Goal: Task Accomplishment & Management: Use online tool/utility

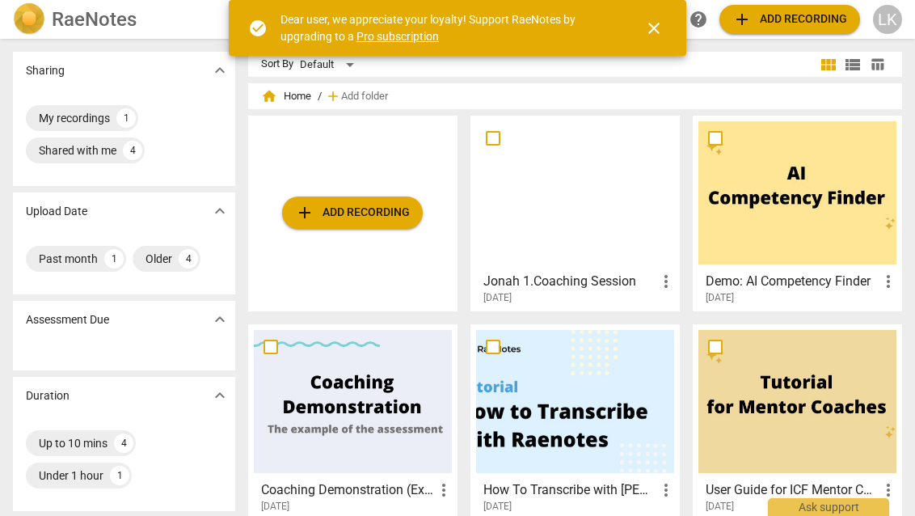
click at [353, 216] on span "add Add recording" at bounding box center [352, 212] width 115 height 19
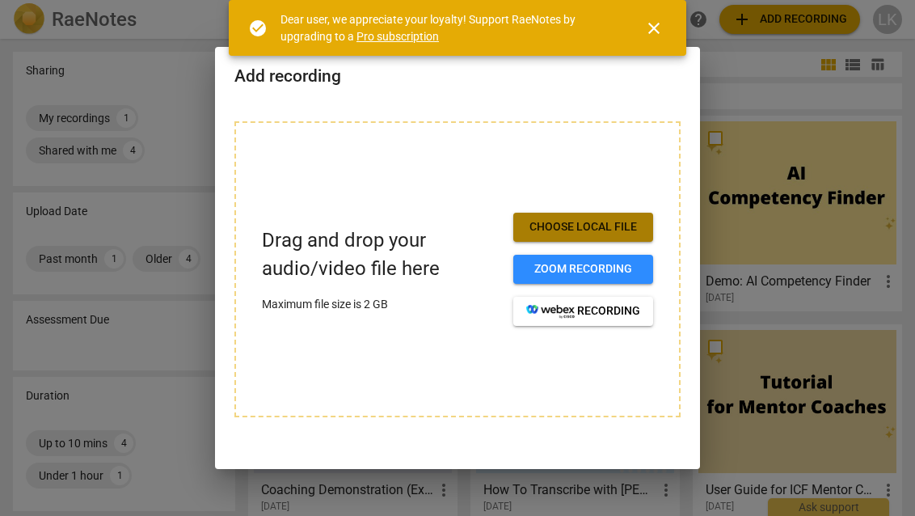
click at [569, 220] on span "Choose local file" at bounding box center [583, 227] width 114 height 16
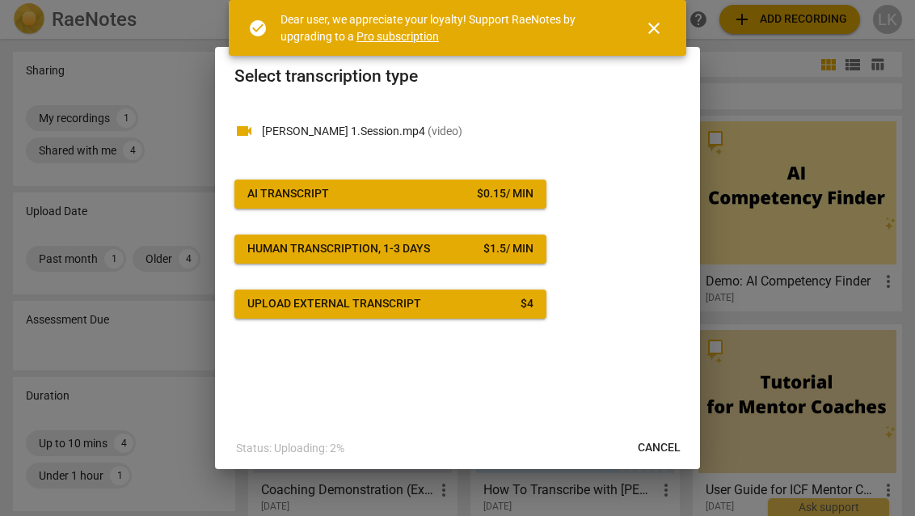
click at [660, 447] on span "Cancel" at bounding box center [659, 448] width 43 height 16
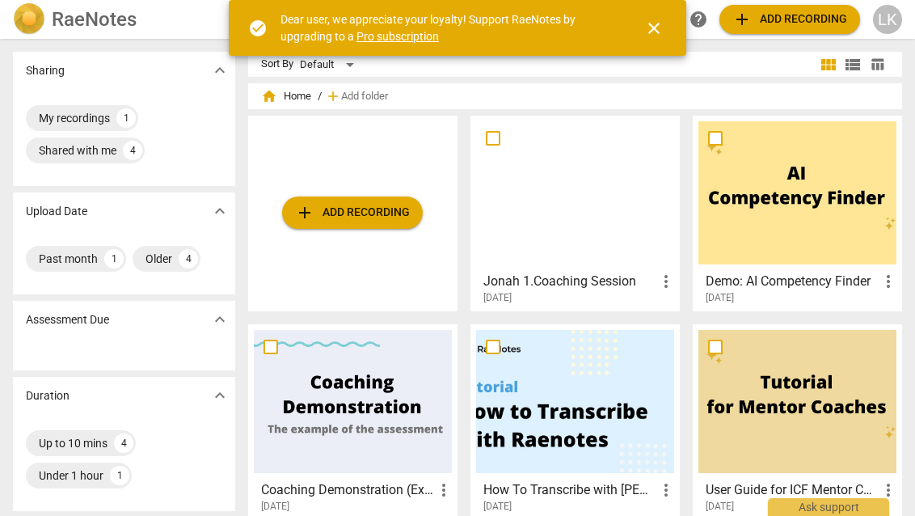
click at [659, 37] on button "close" at bounding box center [654, 28] width 39 height 39
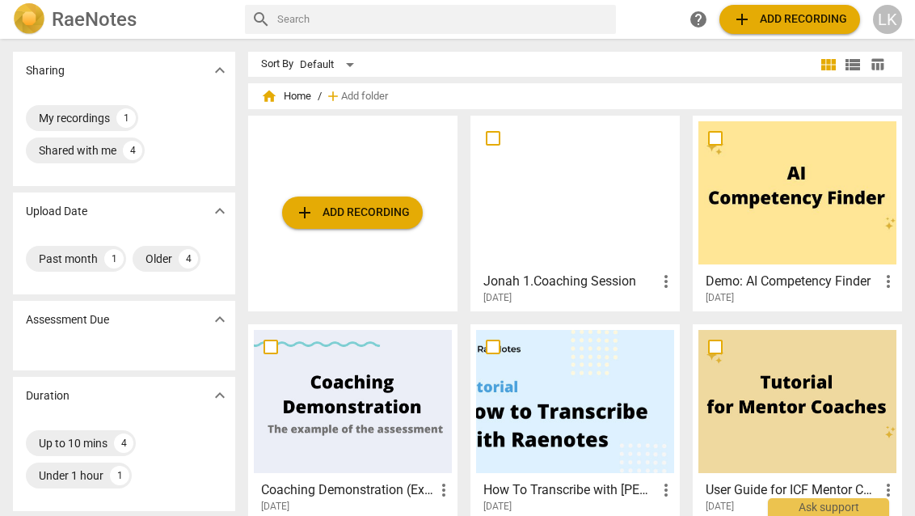
click at [891, 17] on div "LK" at bounding box center [887, 19] width 29 height 29
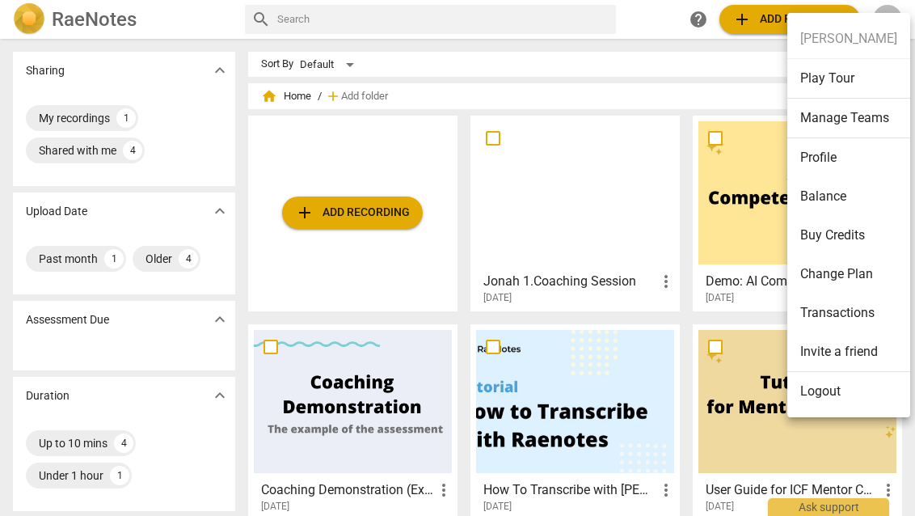
click at [829, 28] on ul "[PERSON_NAME] Play Tour Manage Teams Profile Balance Buy Credits Change Plan Tr…" at bounding box center [849, 215] width 123 height 404
click at [634, 89] on div at bounding box center [457, 258] width 915 height 516
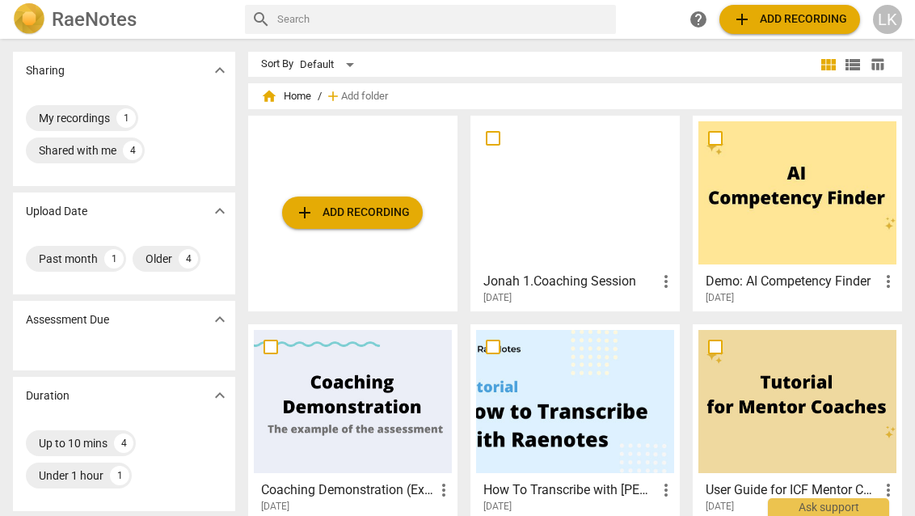
click at [896, 16] on div "LK" at bounding box center [887, 19] width 29 height 29
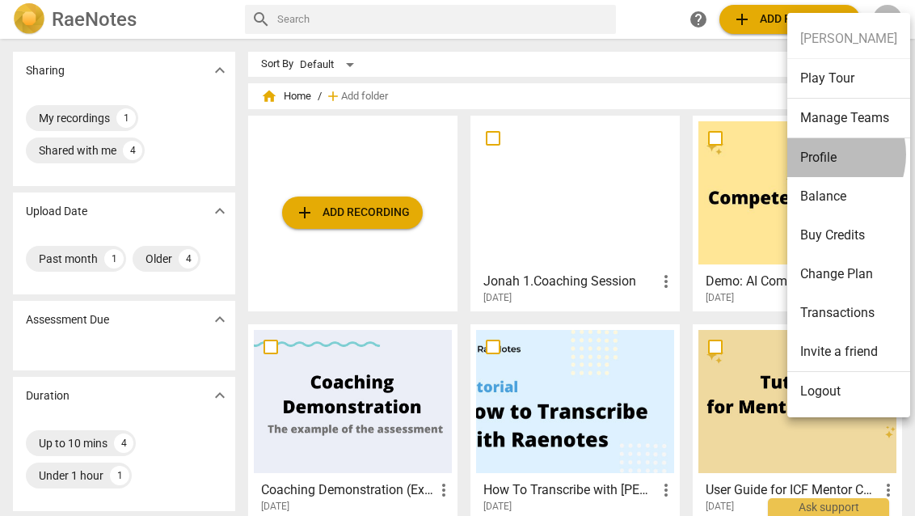
click at [821, 154] on li "Profile" at bounding box center [849, 157] width 123 height 39
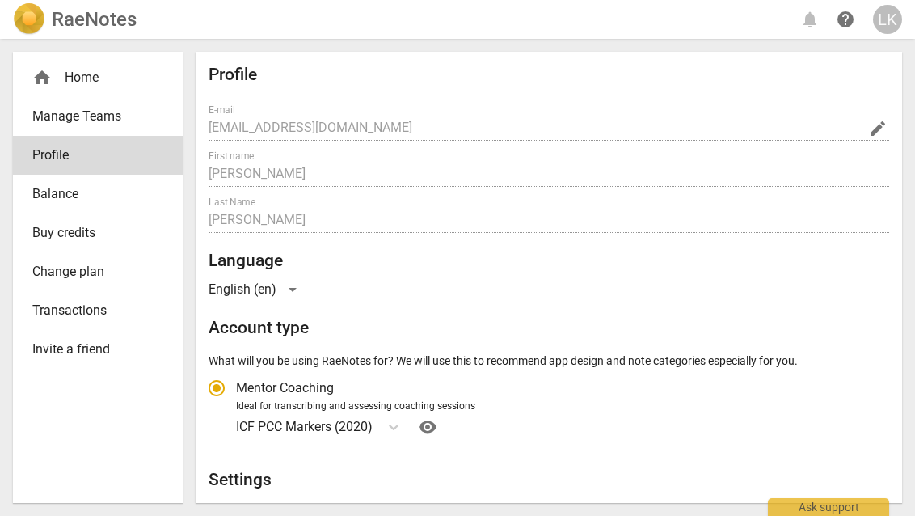
radio input "false"
click at [95, 197] on span "Balance" at bounding box center [91, 193] width 118 height 19
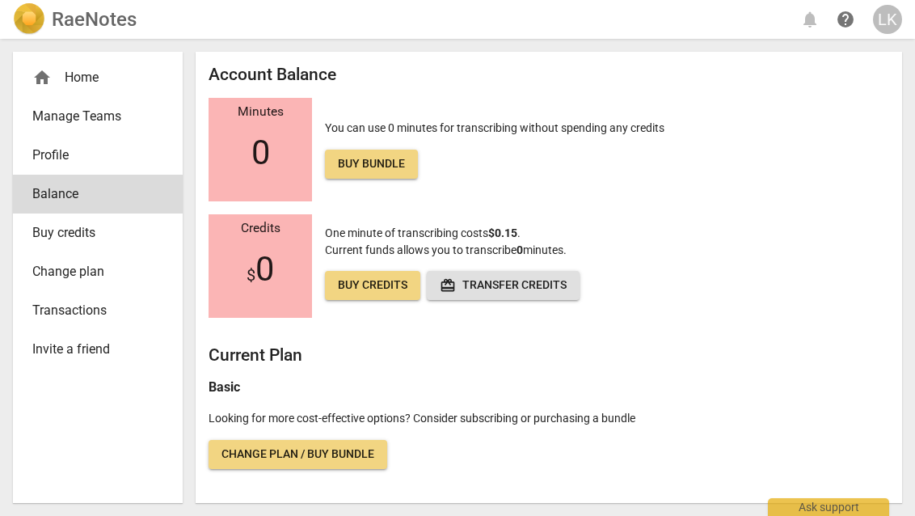
click at [96, 235] on span "Buy credits" at bounding box center [91, 232] width 118 height 19
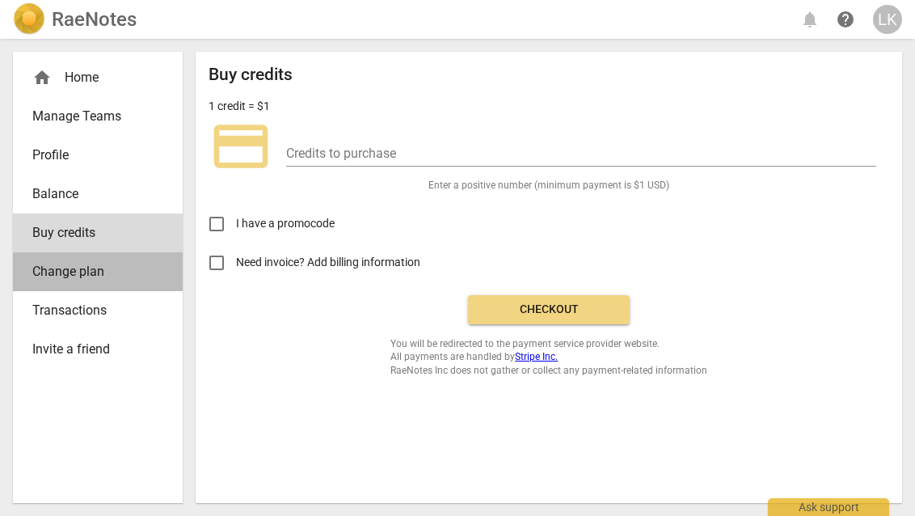
click at [98, 268] on span "Change plan" at bounding box center [91, 271] width 118 height 19
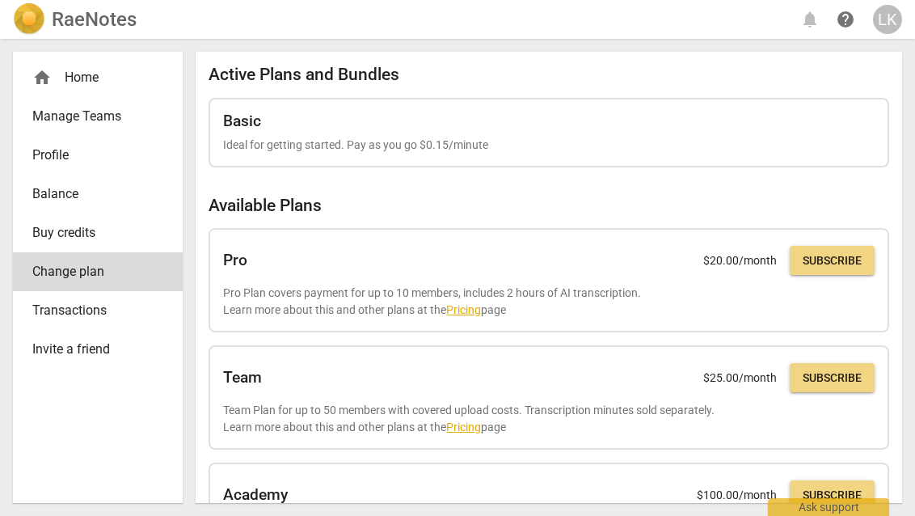
click at [96, 300] on link "Transactions" at bounding box center [98, 310] width 170 height 39
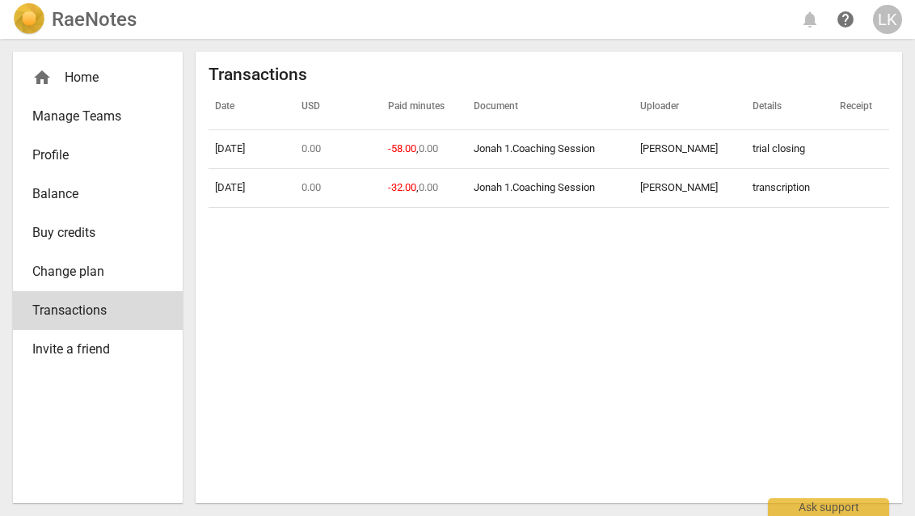
click at [94, 353] on span "Invite a friend" at bounding box center [91, 349] width 118 height 19
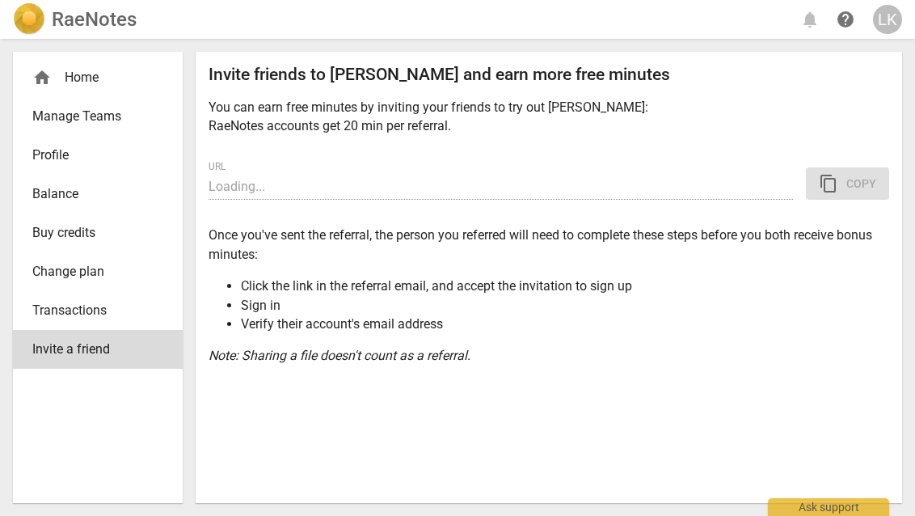
type input "[URL][DOMAIN_NAME]"
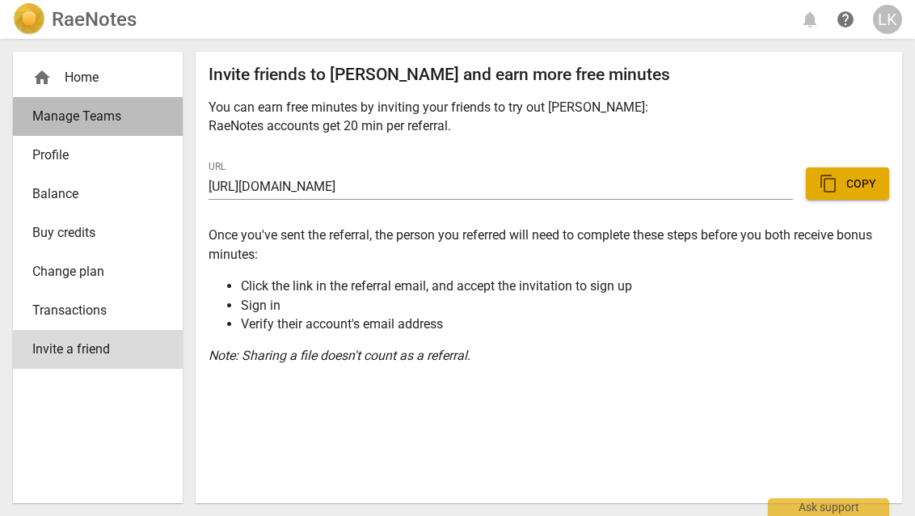
click at [112, 119] on span "Manage Teams" at bounding box center [91, 116] width 118 height 19
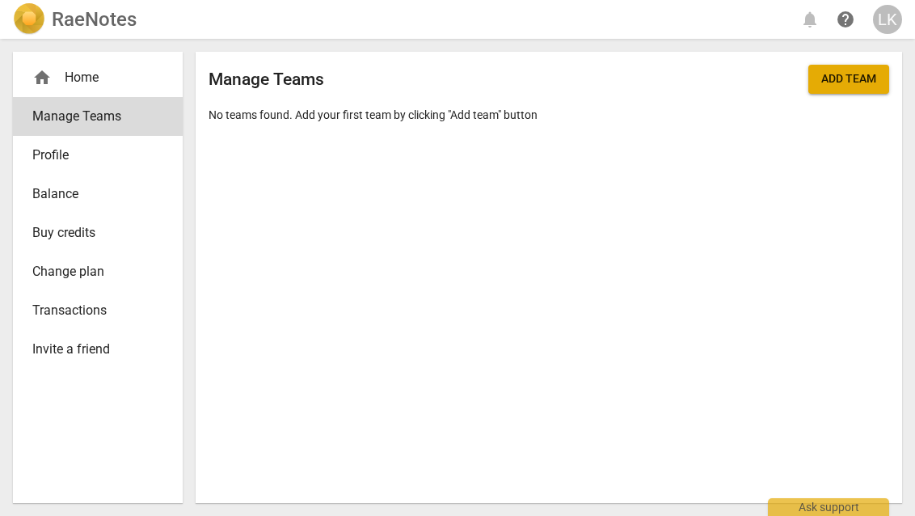
click at [103, 163] on span "Profile" at bounding box center [91, 155] width 118 height 19
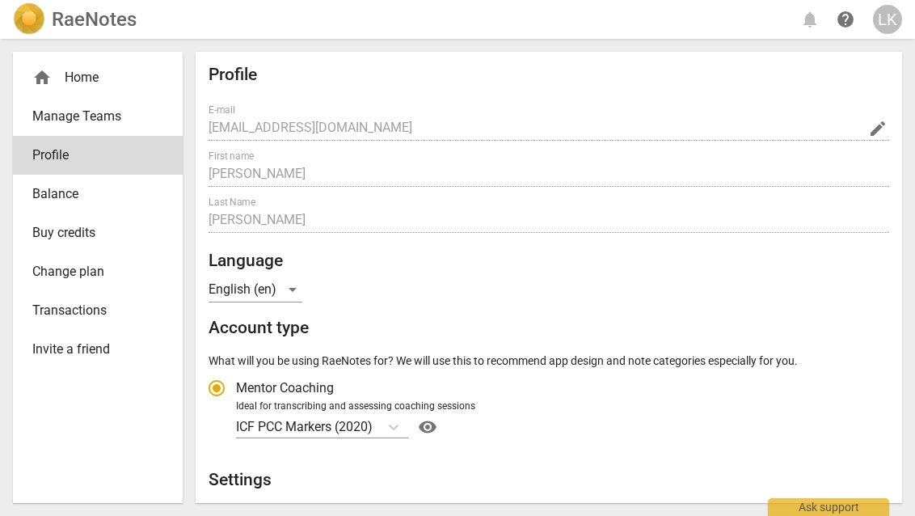
radio input "false"
click at [87, 306] on span "Transactions" at bounding box center [91, 310] width 118 height 19
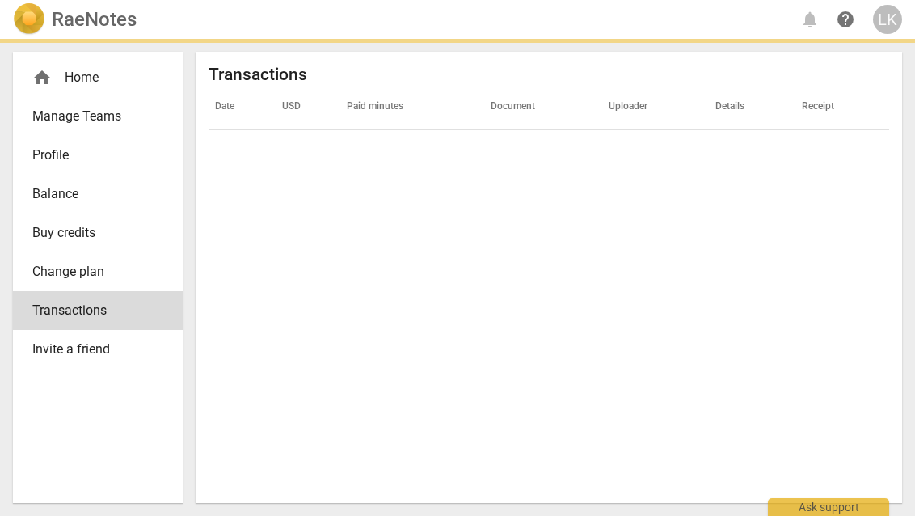
click at [86, 354] on span "Invite a friend" at bounding box center [91, 349] width 118 height 19
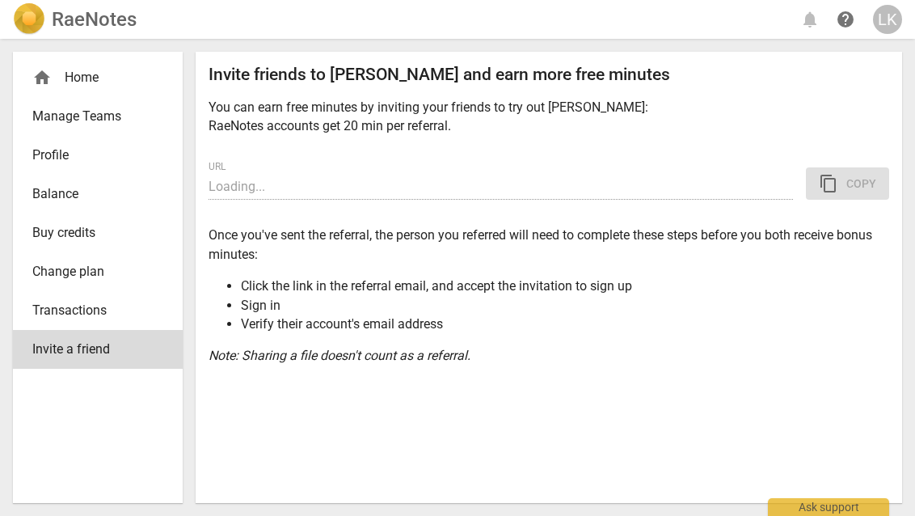
type input "[URL][DOMAIN_NAME]"
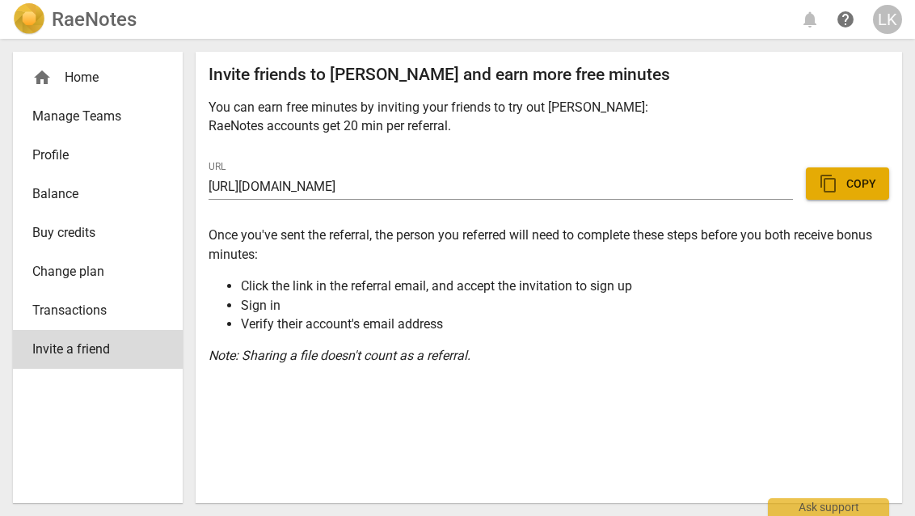
click at [906, 13] on header "RaeNotes notifications help LK" at bounding box center [457, 19] width 915 height 39
click at [893, 15] on div "LK" at bounding box center [887, 19] width 29 height 29
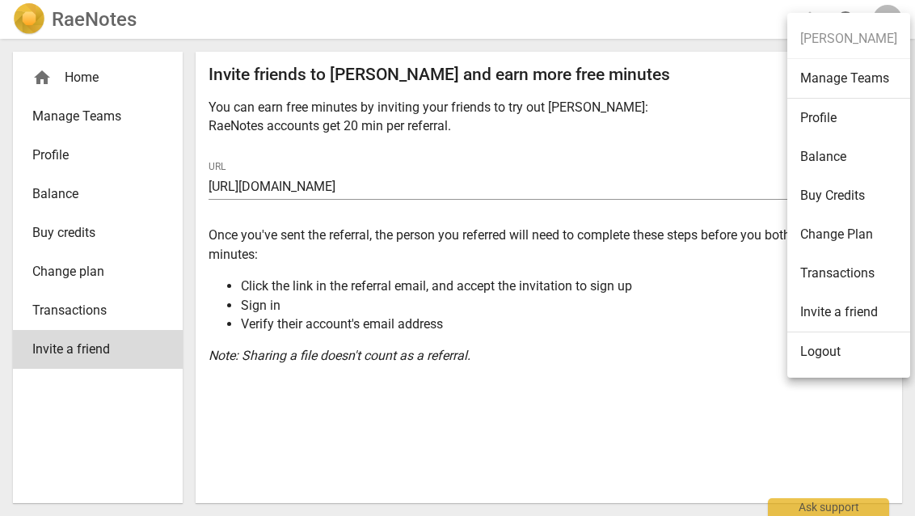
click at [851, 79] on li "Manage Teams" at bounding box center [849, 79] width 123 height 40
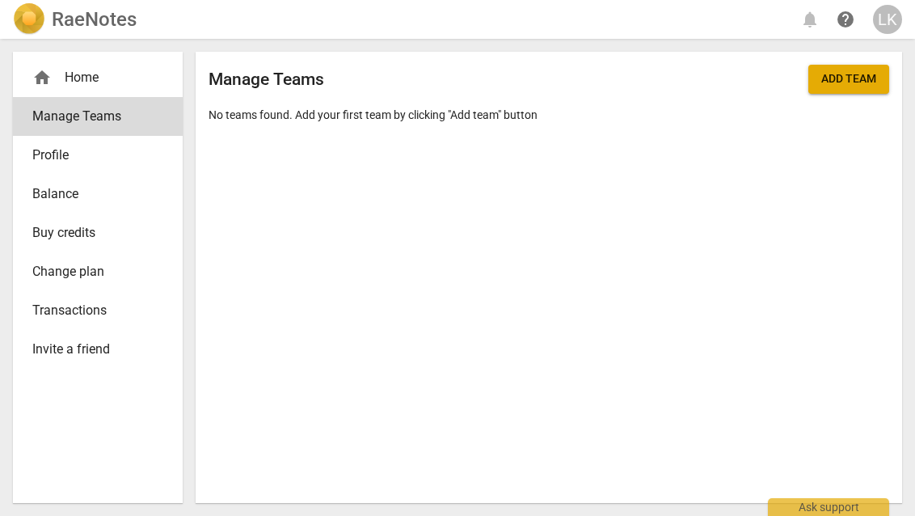
click at [48, 70] on span "home" at bounding box center [41, 77] width 19 height 19
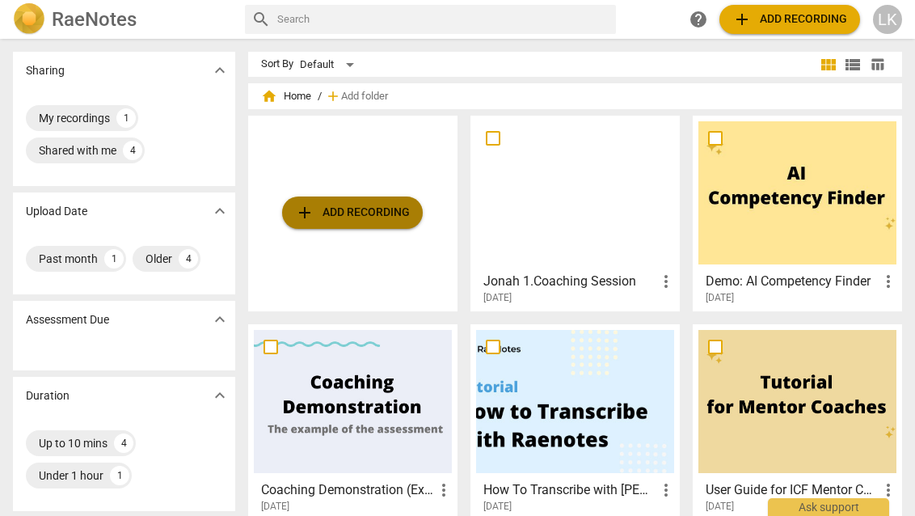
click at [373, 226] on button "add Add recording" at bounding box center [352, 213] width 141 height 32
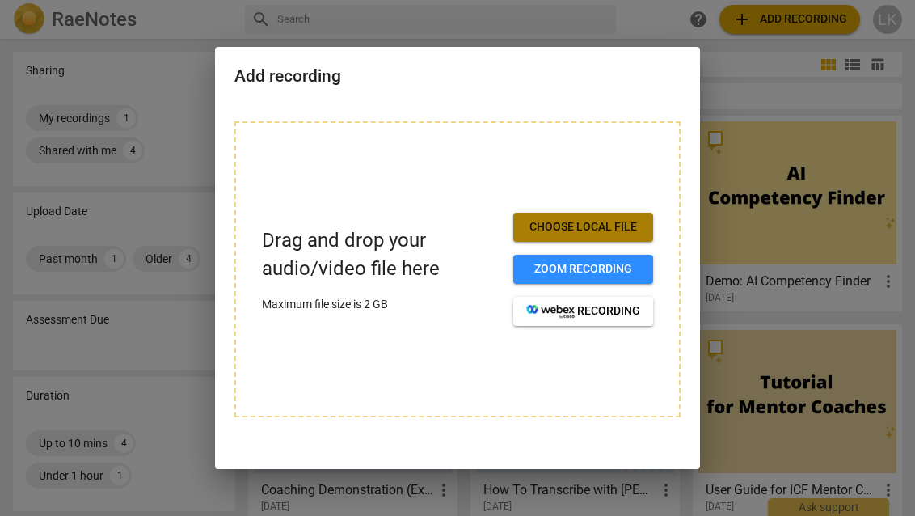
click at [580, 225] on span "Choose local file" at bounding box center [583, 227] width 114 height 16
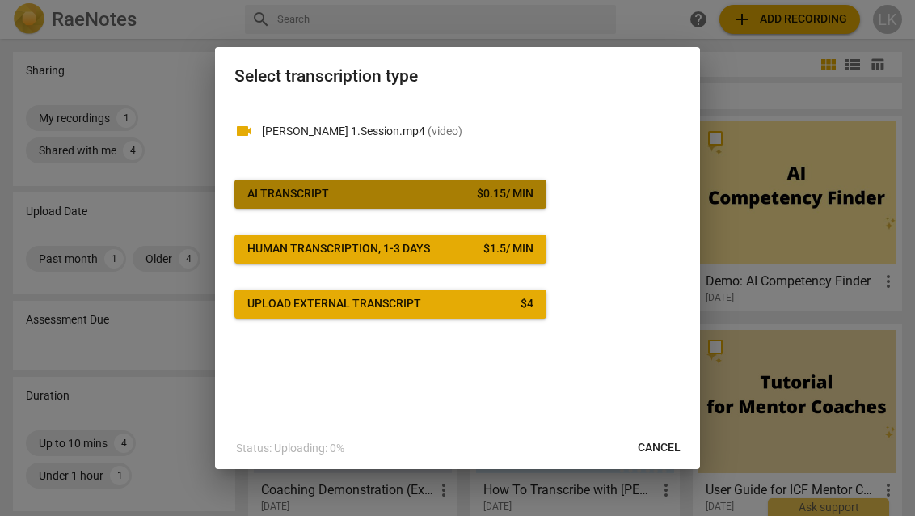
click at [467, 200] on span "AI Transcript $ 0.15 / min" at bounding box center [390, 194] width 286 height 16
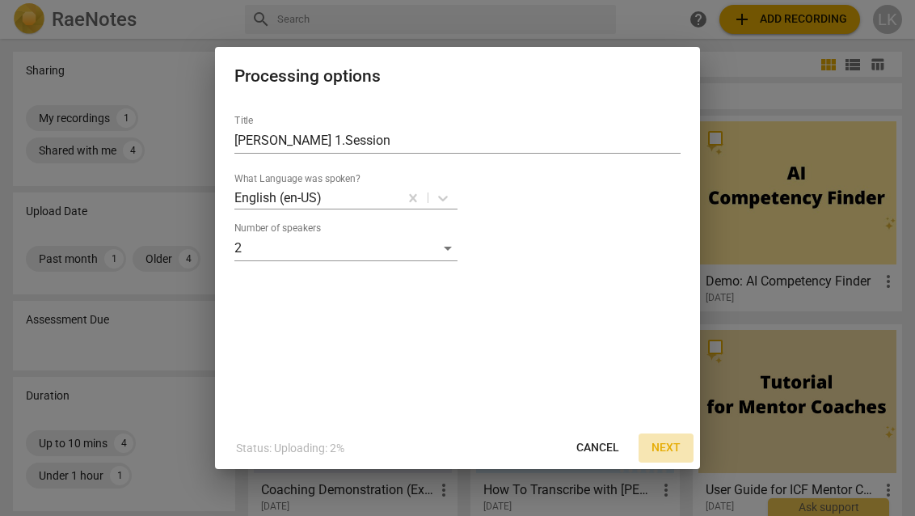
click at [656, 447] on span "Next" at bounding box center [666, 448] width 29 height 16
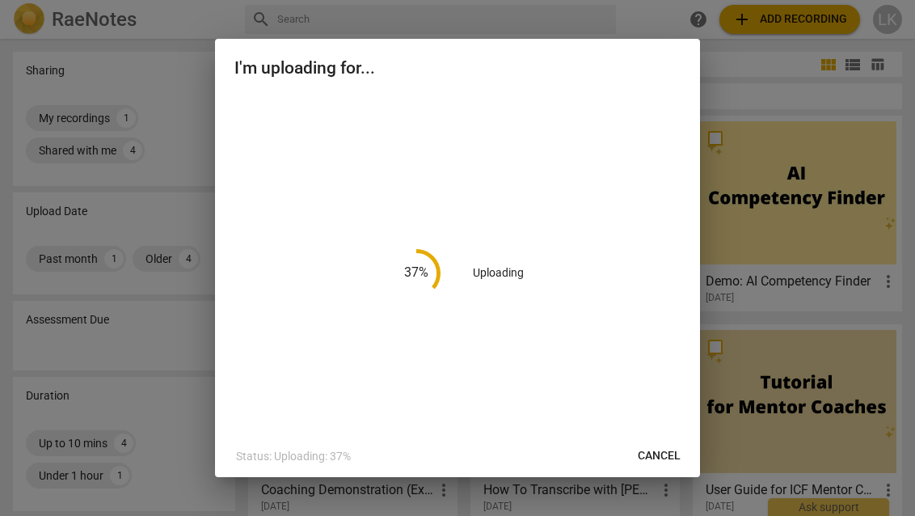
click at [627, 383] on div "37 % Uploading" at bounding box center [458, 273] width 446 height 357
